Goal: Communication & Community: Share content

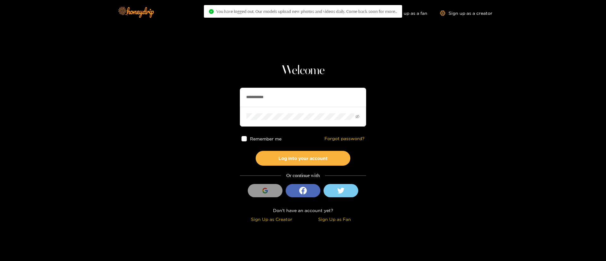
click at [310, 98] on input "**********" at bounding box center [303, 97] width 126 height 19
paste input "**********"
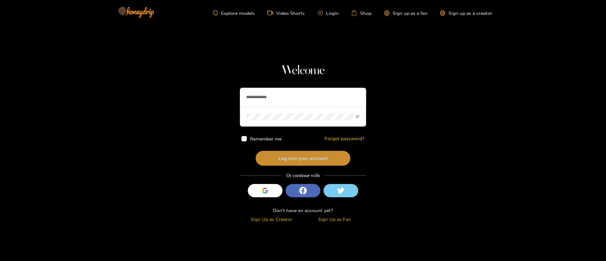
type input "**********"
click at [300, 163] on button "Log into your account" at bounding box center [303, 158] width 95 height 15
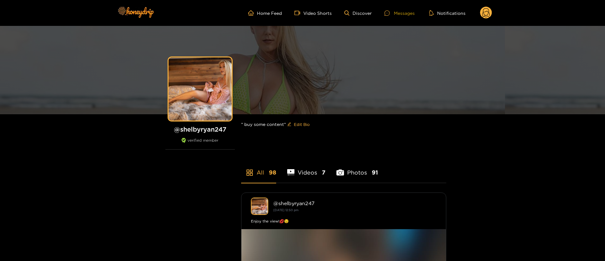
click at [406, 9] on div "Messages" at bounding box center [400, 12] width 30 height 7
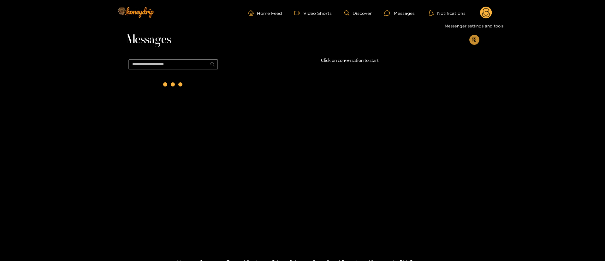
click at [477, 39] on button "button" at bounding box center [475, 40] width 10 height 10
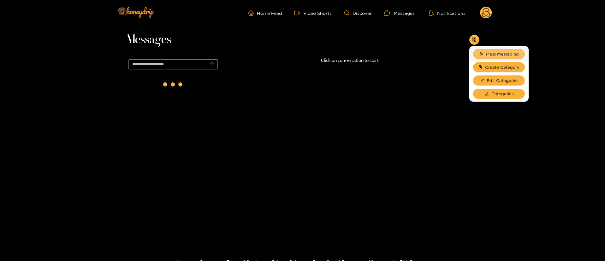
click at [489, 54] on span "Mass messaging" at bounding box center [502, 54] width 33 height 6
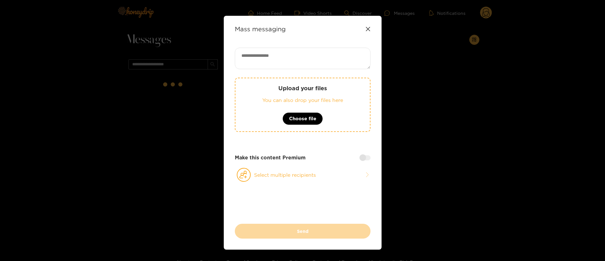
click at [274, 44] on div "Mass messaging Upload your files You can also drop your files here Choose file …" at bounding box center [303, 133] width 158 height 234
click at [272, 53] on textarea at bounding box center [303, 58] width 136 height 21
paste textarea "**********"
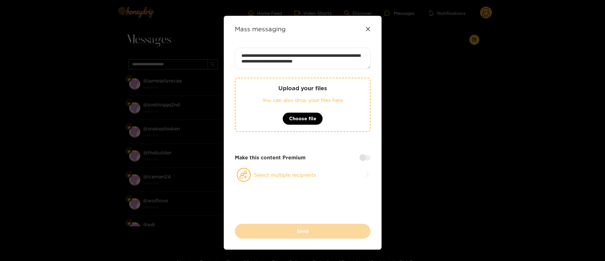
scroll to position [0, 0]
type textarea "**********"
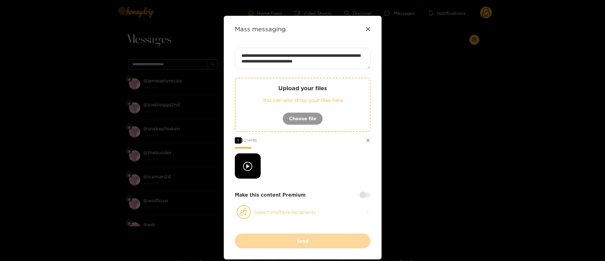
click at [308, 215] on button "Select multiple recipients" at bounding box center [303, 212] width 136 height 15
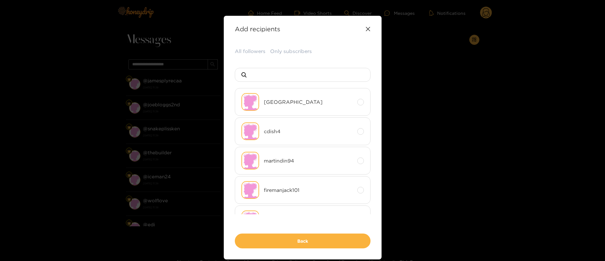
click at [248, 57] on div "All followers Only subscribers delft cdish4 martindin94 firemanjack101 hotrod14…" at bounding box center [303, 148] width 136 height 201
click at [260, 51] on button "All followers" at bounding box center [250, 52] width 31 height 8
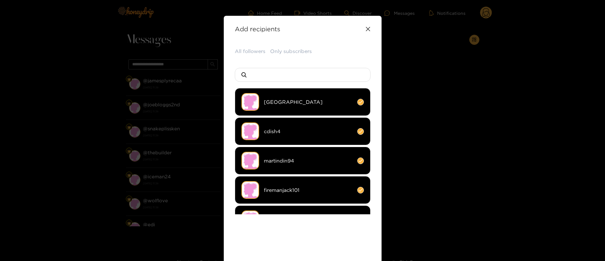
click at [301, 234] on div "All followers Only subscribers delft cdish4 martindin94 firemanjack101 hotrod14…" at bounding box center [303, 164] width 136 height 232
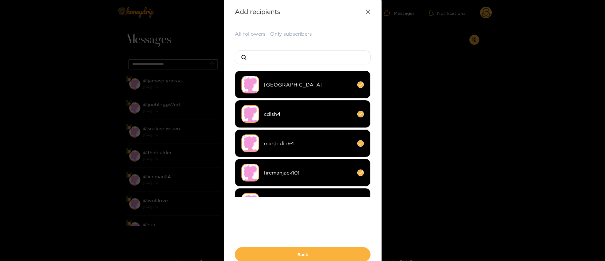
scroll to position [19, 0]
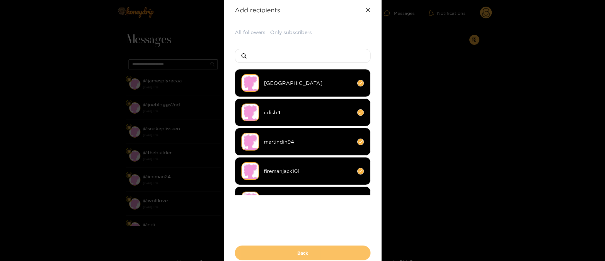
click at [287, 253] on button "Back" at bounding box center [303, 253] width 136 height 15
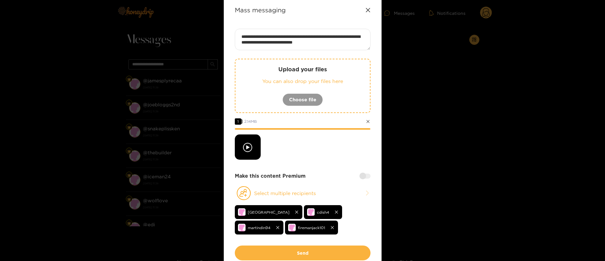
click at [323, 151] on div at bounding box center [303, 147] width 136 height 25
click at [330, 174] on div "Make this content Premium" at bounding box center [303, 175] width 136 height 7
click at [326, 154] on div at bounding box center [303, 147] width 136 height 25
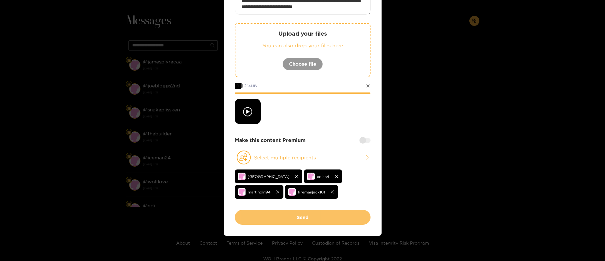
click at [307, 212] on button "Send" at bounding box center [303, 217] width 136 height 15
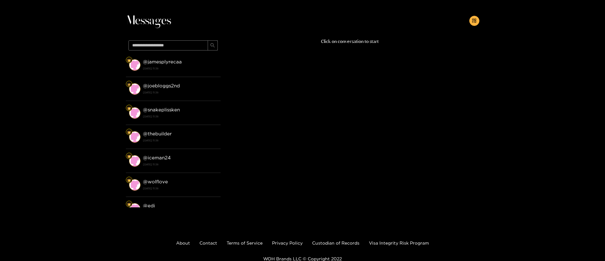
scroll to position [0, 0]
click at [512, 57] on div "Messages @ jamesplyrecaa 24 September 2025 11:38 @ joebloggs2nd 24 September 20…" at bounding box center [302, 114] width 605 height 214
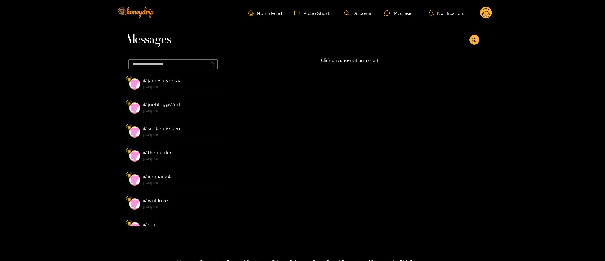
click at [490, 15] on circle at bounding box center [486, 13] width 12 height 12
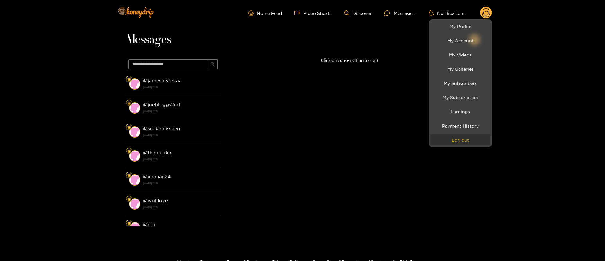
click at [473, 138] on button "Log out" at bounding box center [461, 140] width 60 height 11
